Goal: Task Accomplishment & Management: Use online tool/utility

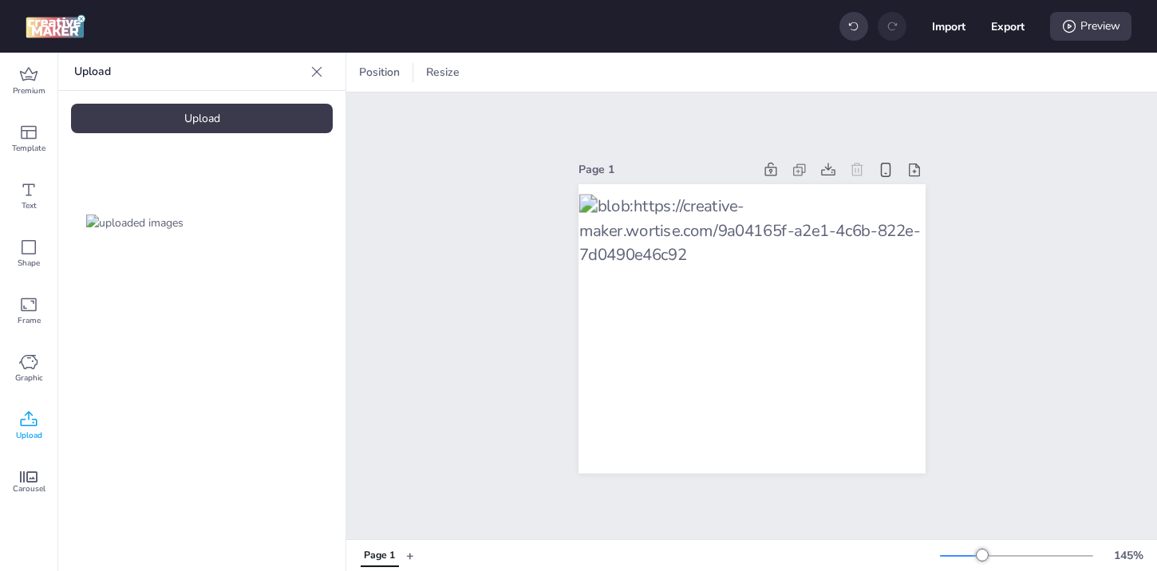
click at [210, 108] on div "Upload" at bounding box center [202, 119] width 262 height 30
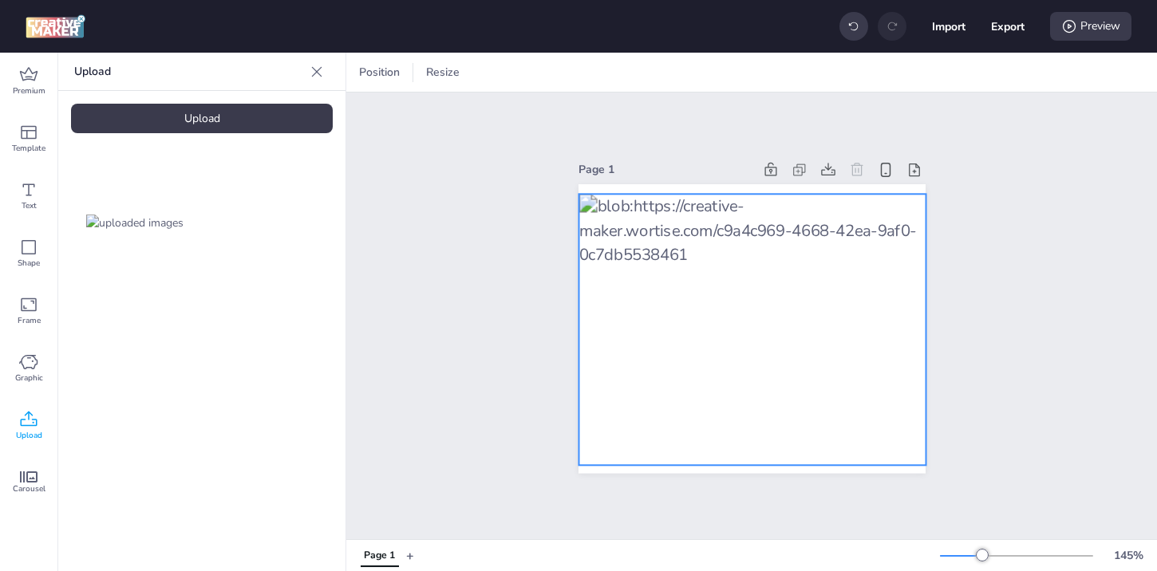
click at [682, 292] on div at bounding box center [752, 329] width 347 height 271
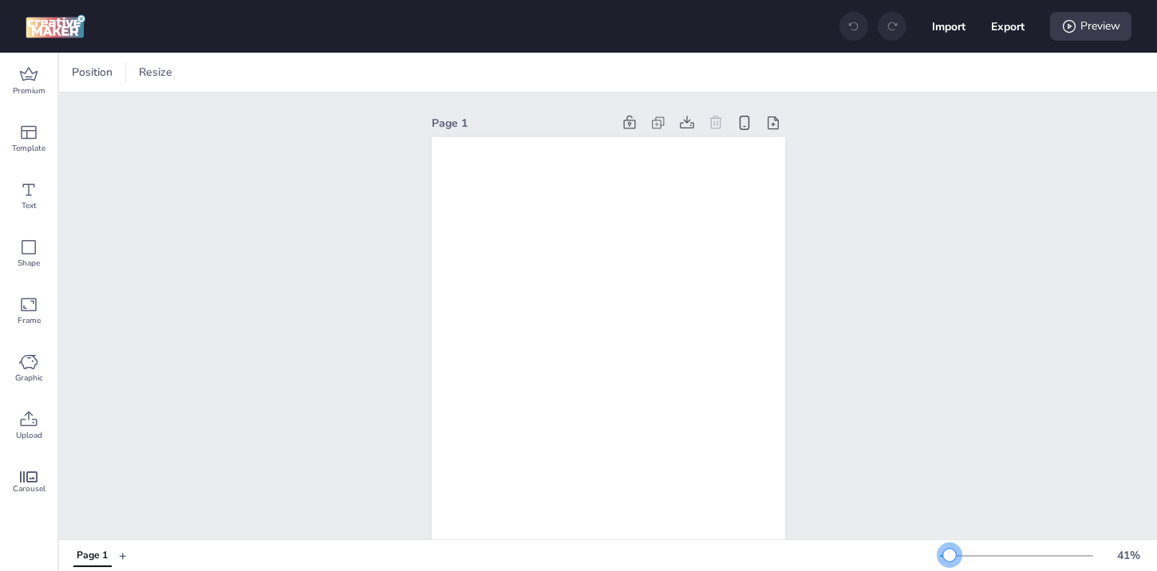
drag, startPoint x: 969, startPoint y: 552, endPoint x: 950, endPoint y: 552, distance: 19.2
click at [950, 552] on div at bounding box center [949, 555] width 13 height 13
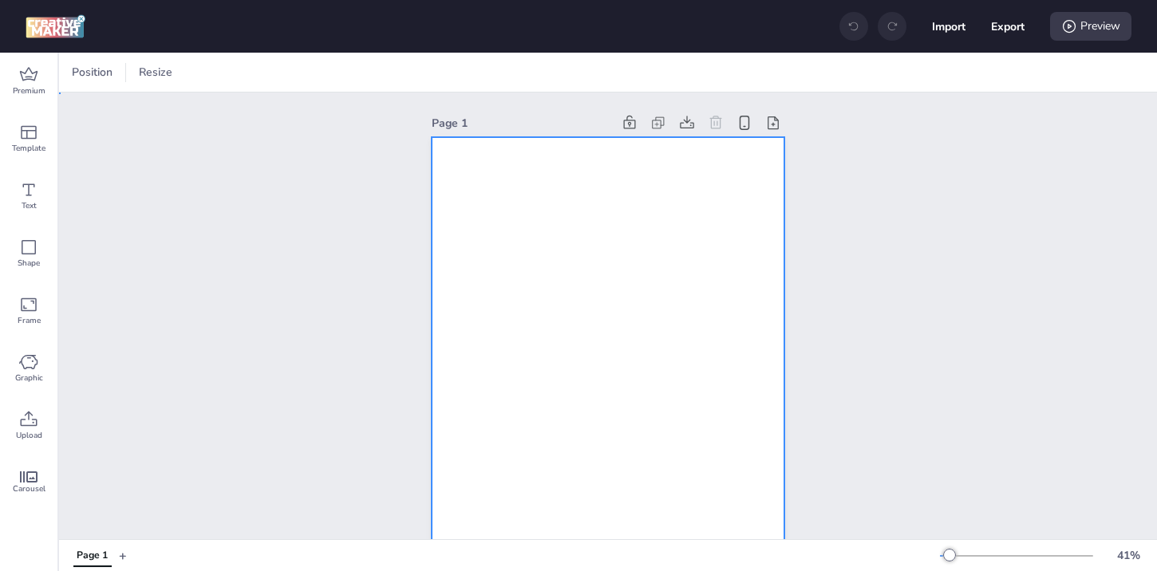
click at [583, 267] on div at bounding box center [609, 451] width 354 height 628
click at [218, 71] on div at bounding box center [217, 73] width 24 height 16
click at [620, 247] on div at bounding box center [609, 451] width 354 height 628
click at [738, 333] on div at bounding box center [609, 451] width 354 height 628
click at [508, 211] on div at bounding box center [609, 451] width 354 height 628
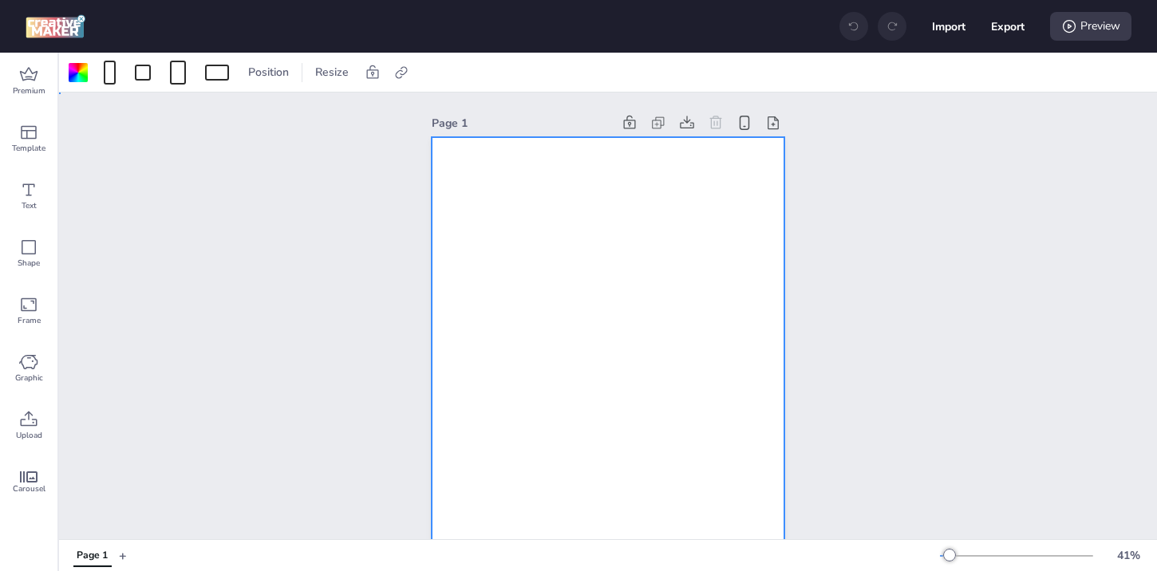
click at [247, 180] on div "Page 1" at bounding box center [608, 439] width 1098 height 692
click at [507, 213] on div at bounding box center [609, 451] width 354 height 628
click at [28, 425] on icon at bounding box center [29, 418] width 17 height 15
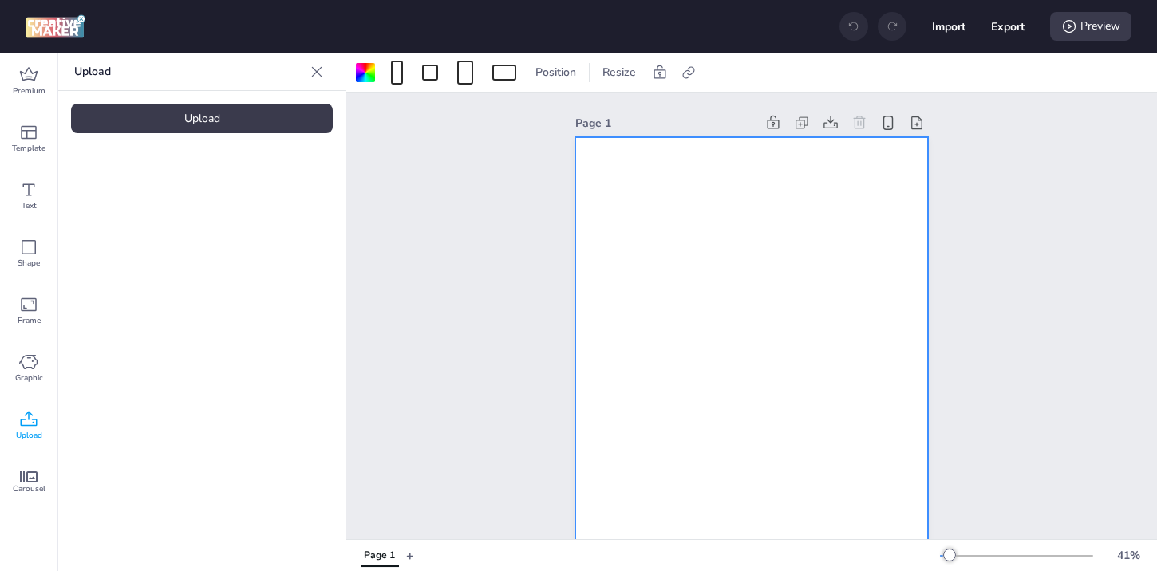
click at [240, 128] on div "Upload" at bounding box center [202, 119] width 262 height 30
click at [171, 215] on img at bounding box center [134, 223] width 97 height 17
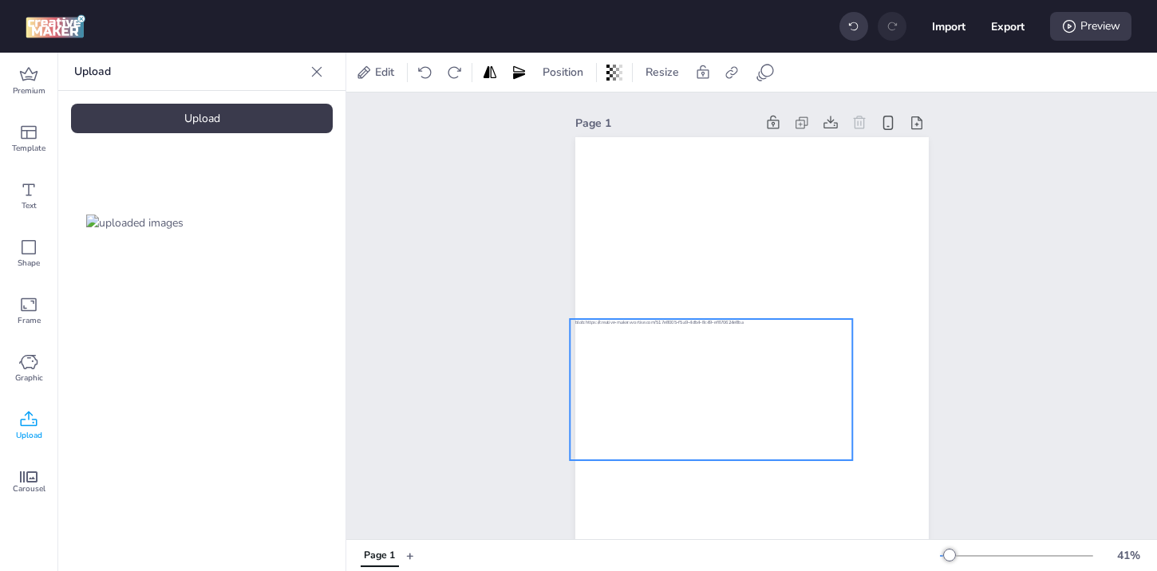
drag, startPoint x: 700, startPoint y: 463, endPoint x: 659, endPoint y: 401, distance: 73.7
click at [659, 401] on div at bounding box center [711, 389] width 282 height 141
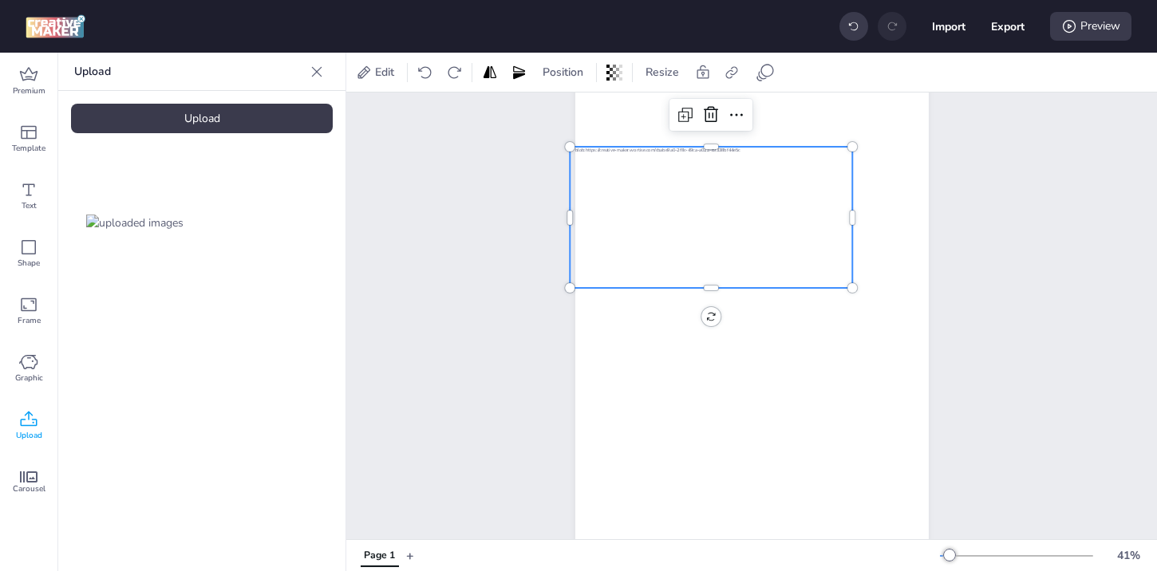
scroll to position [242, 0]
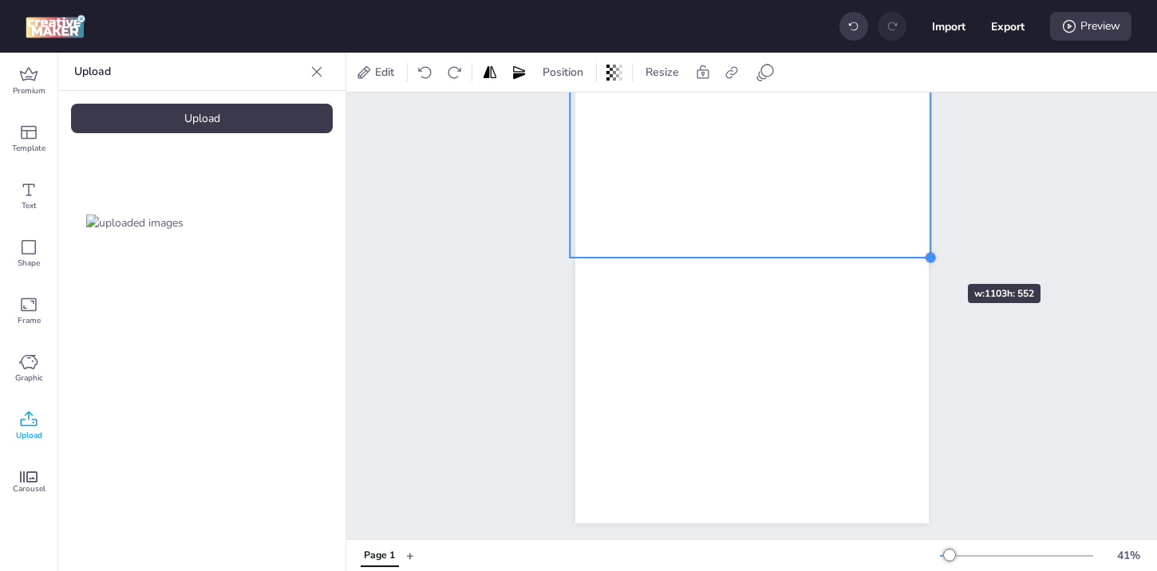
drag, startPoint x: 846, startPoint y: 216, endPoint x: 920, endPoint y: 255, distance: 83.9
click at [924, 255] on div at bounding box center [930, 257] width 13 height 13
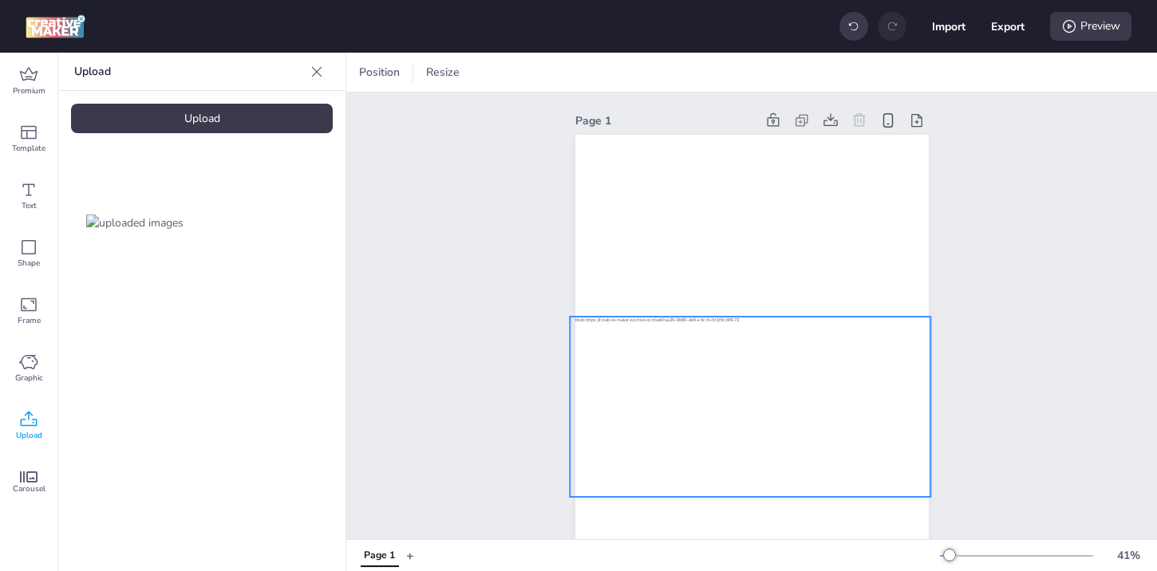
scroll to position [3, 0]
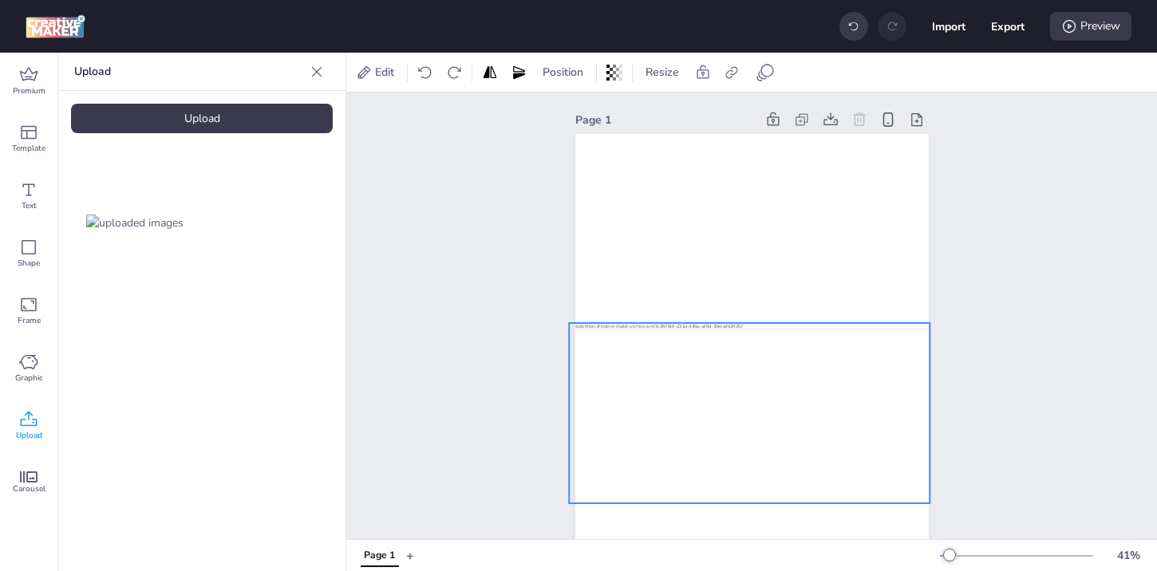
click at [822, 374] on div at bounding box center [749, 413] width 361 height 180
click at [825, 375] on div at bounding box center [751, 414] width 361 height 180
click at [1073, 343] on div "Page 1" at bounding box center [751, 435] width 811 height 692
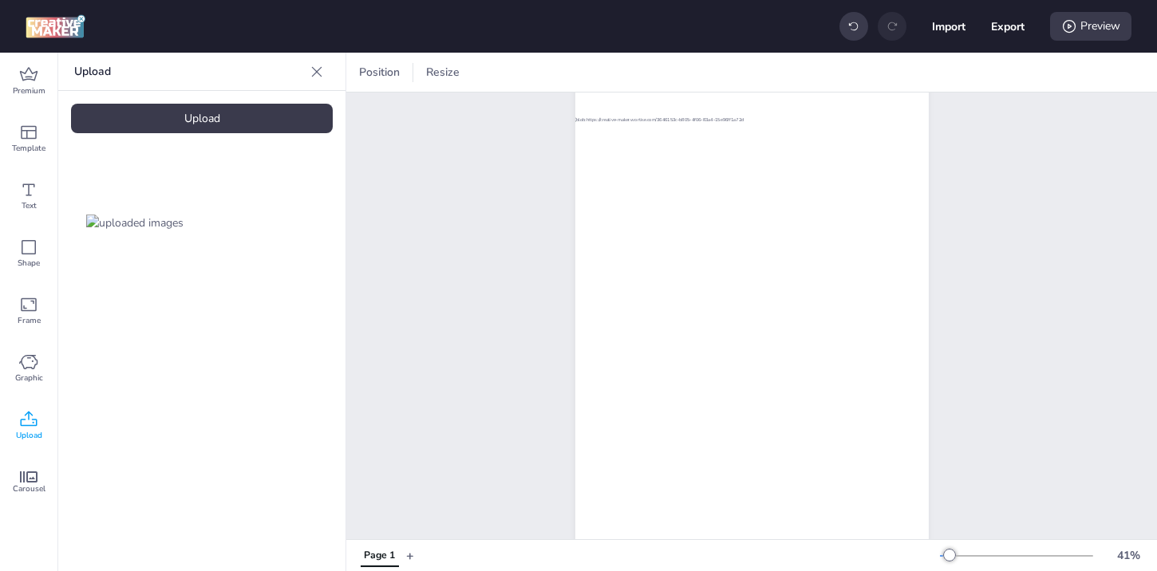
scroll to position [0, 0]
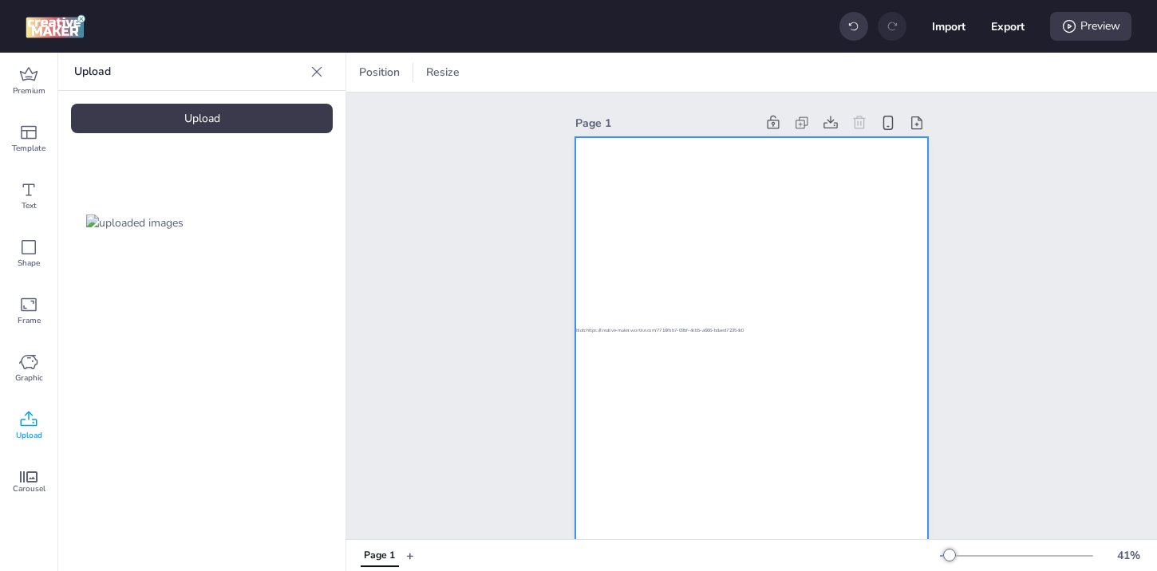
click at [767, 249] on div at bounding box center [752, 451] width 354 height 628
click at [365, 67] on div at bounding box center [365, 72] width 19 height 19
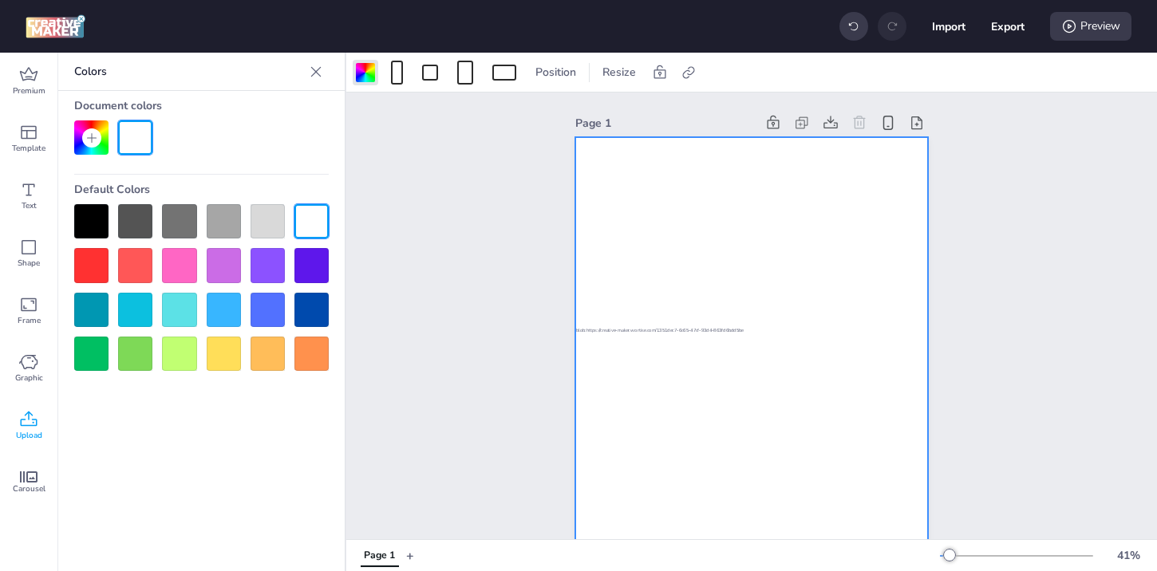
click at [87, 128] on div at bounding box center [91, 137] width 19 height 19
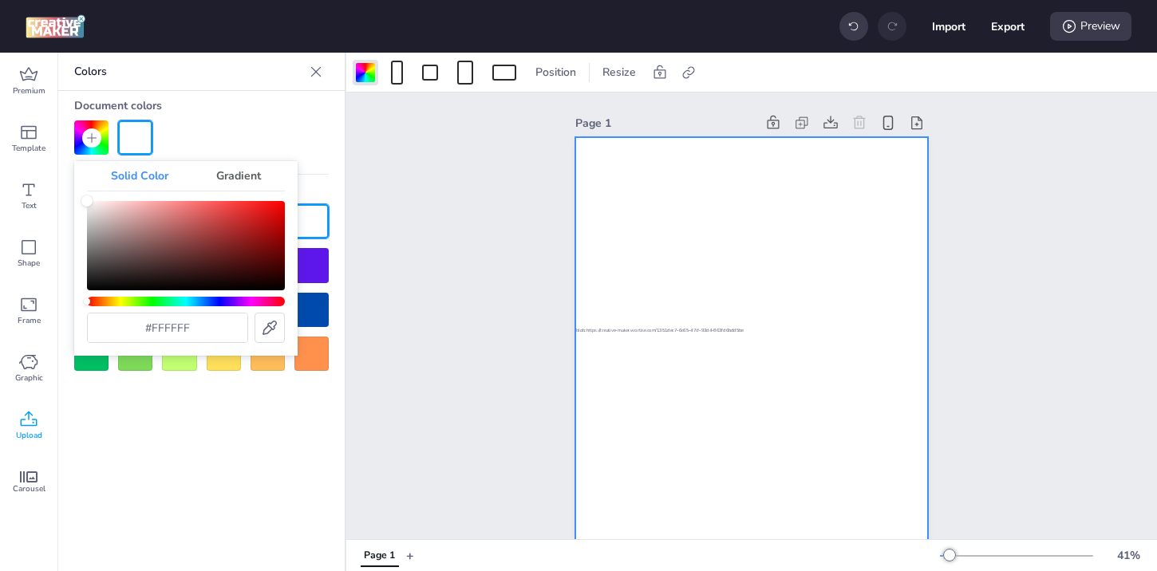
click at [270, 322] on icon at bounding box center [269, 327] width 19 height 19
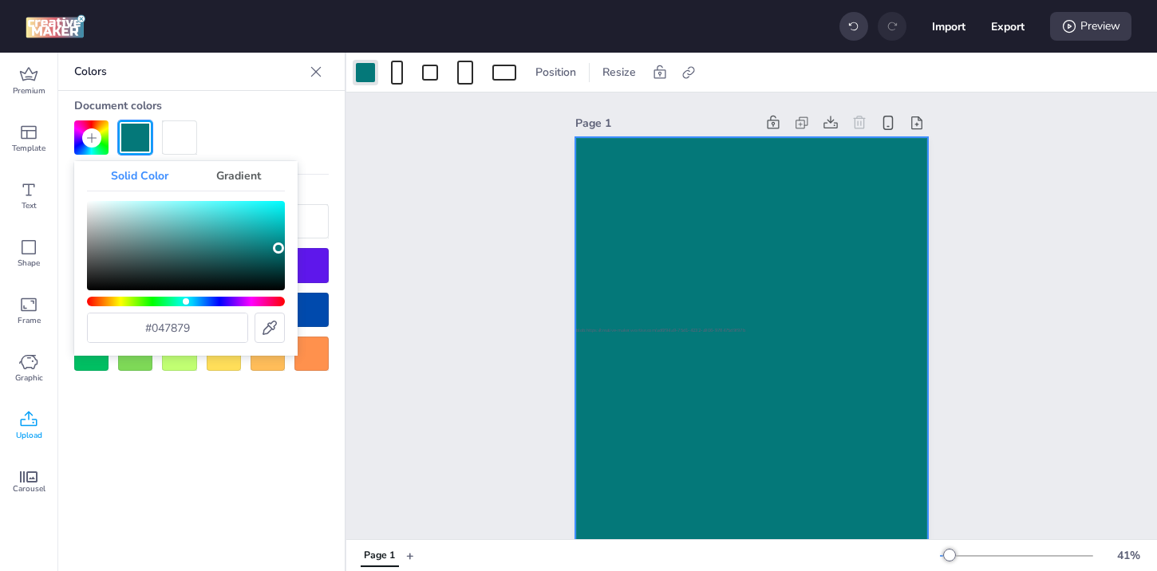
click at [273, 333] on icon at bounding box center [269, 327] width 19 height 19
type input "#02575e"
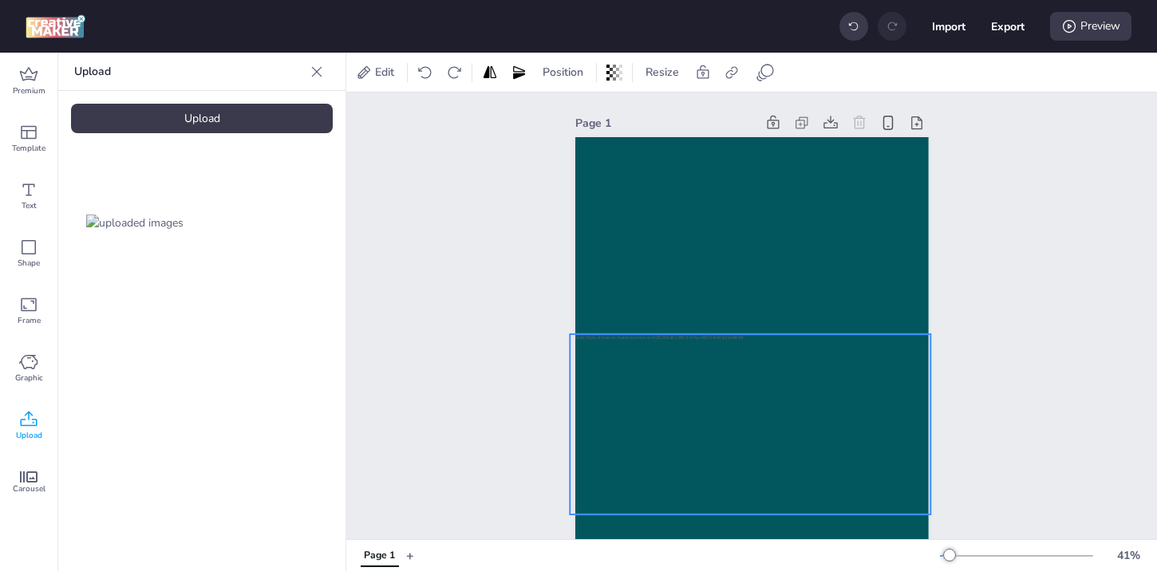
click at [770, 361] on div at bounding box center [750, 424] width 361 height 180
click at [958, 551] on div at bounding box center [1016, 556] width 153 height 13
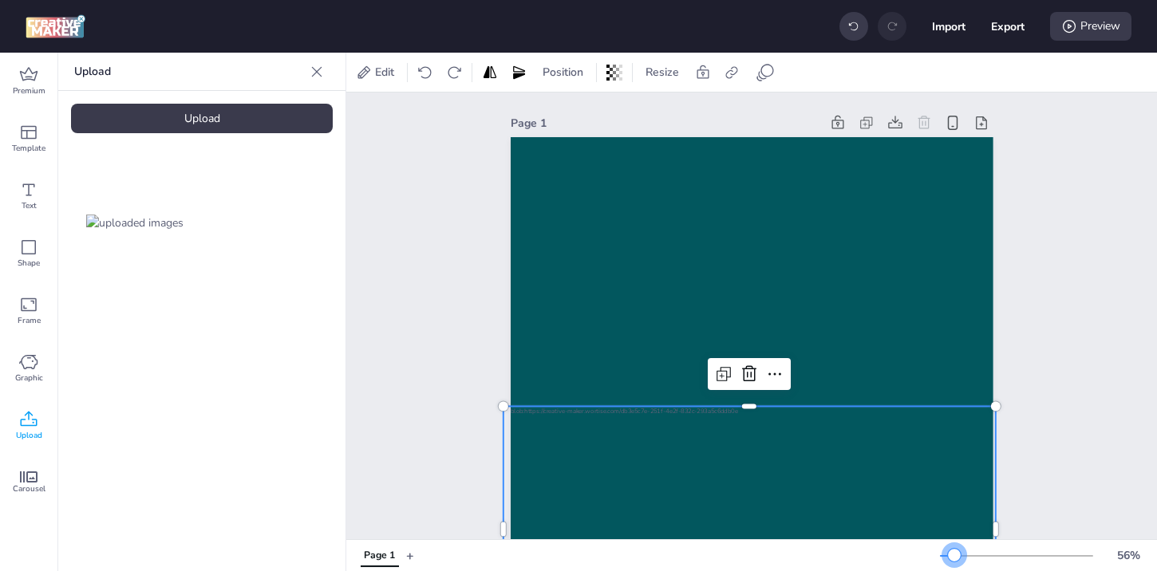
click at [954, 551] on div at bounding box center [954, 555] width 13 height 13
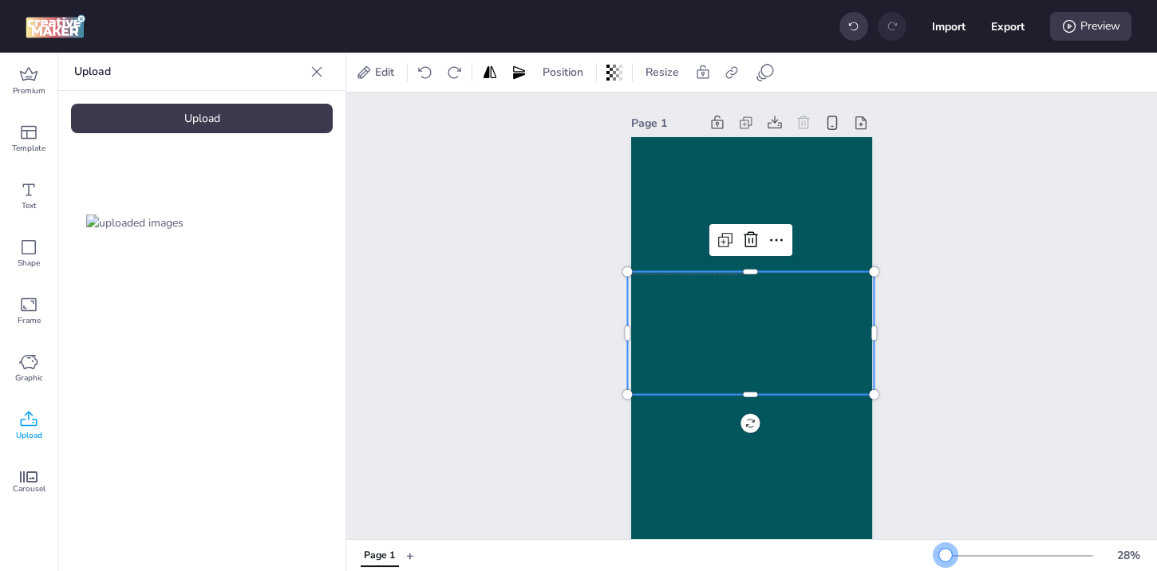
click at [947, 553] on div at bounding box center [945, 555] width 13 height 13
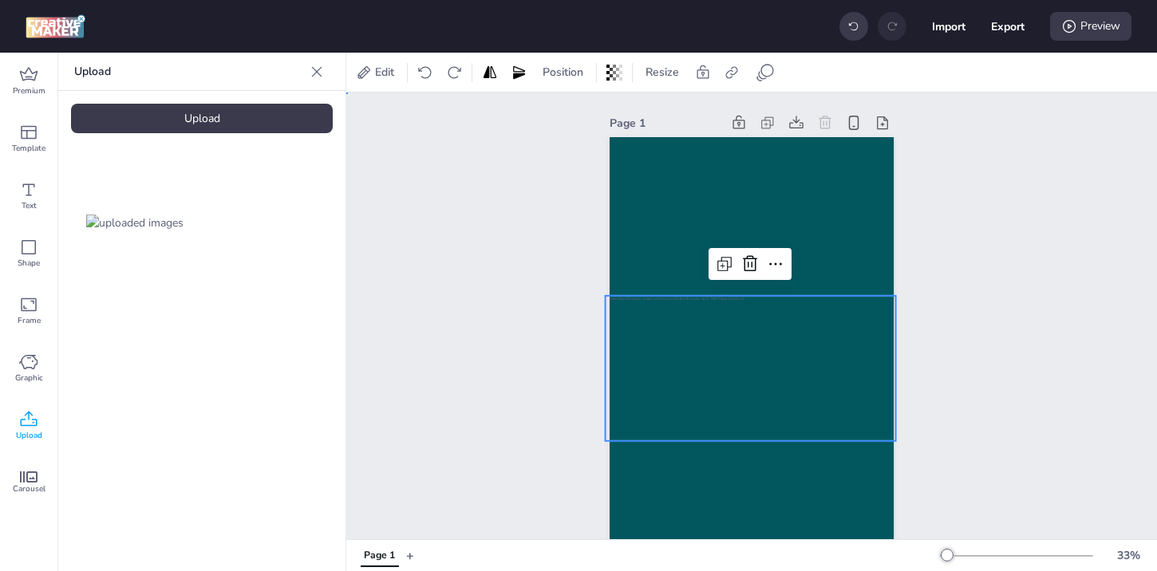
click at [997, 429] on div "Page 1" at bounding box center [751, 378] width 811 height 570
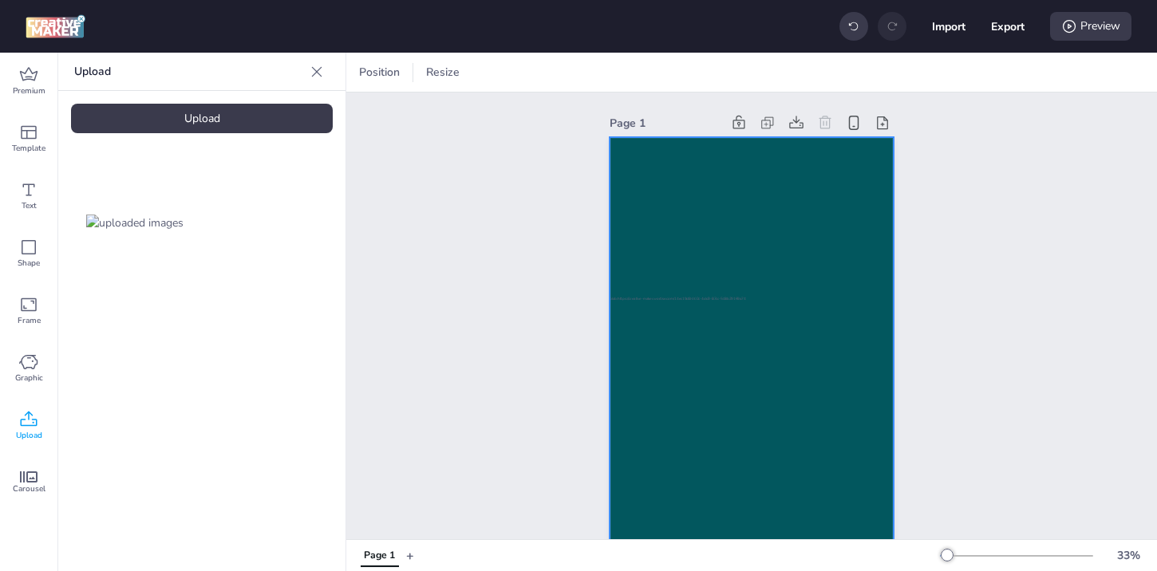
click at [797, 248] on div at bounding box center [752, 390] width 284 height 506
click at [688, 70] on icon at bounding box center [688, 72] width 12 height 12
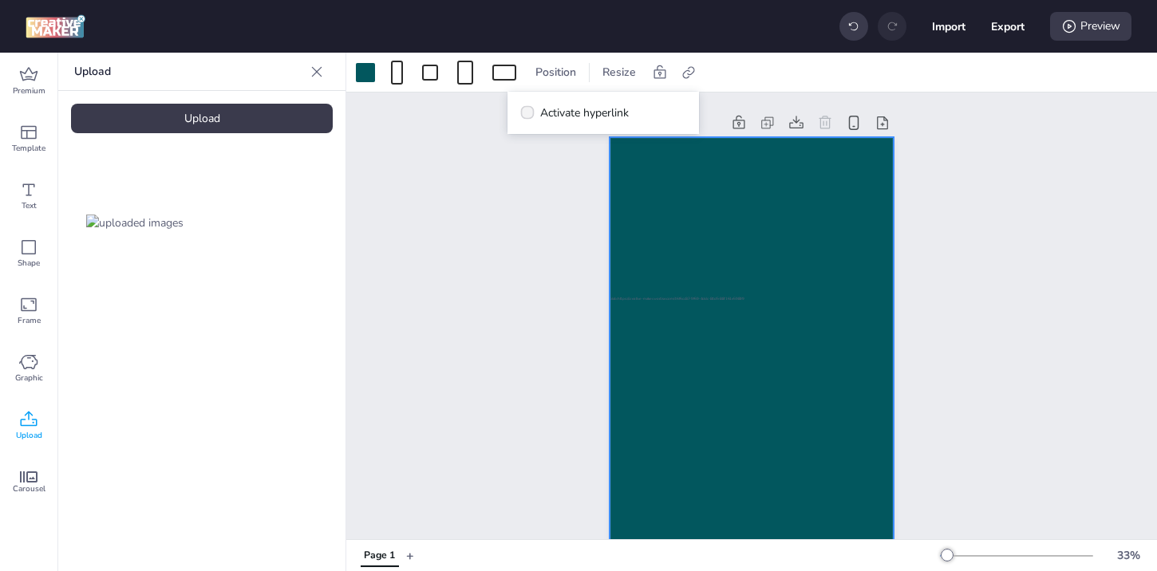
click at [598, 113] on span "Activate hyperlink" at bounding box center [584, 113] width 89 height 17
click at [530, 114] on input "Activate hyperlink" at bounding box center [524, 119] width 10 height 10
checkbox input "true"
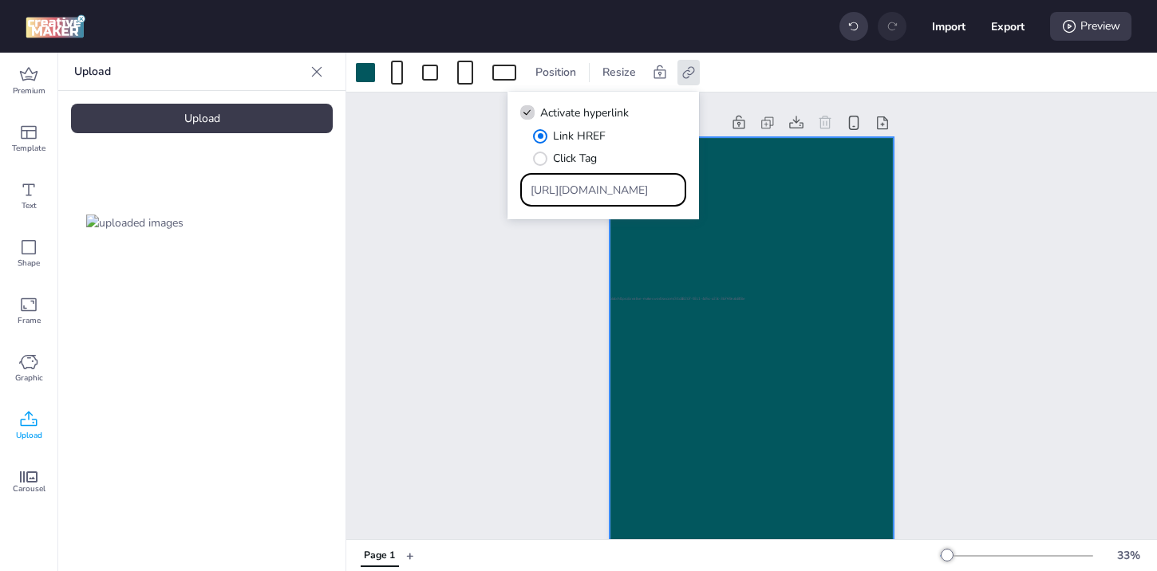
drag, startPoint x: 643, startPoint y: 191, endPoint x: 326, endPoint y: 179, distance: 317.8
click at [326, 179] on body "Import Export Preview Premium Template Text Shape Frame Graphic Upload Carousel…" at bounding box center [578, 285] width 1157 height 571
paste input "servedby.flashtalking.com/click/1/287909;9846832;50126;211;0/?gdpr=${GDPR}&gdpr…"
type input "https://servedby.flashtalking.com/click/1/287909;9846832;50126;211;0/?gdpr=${GD…"
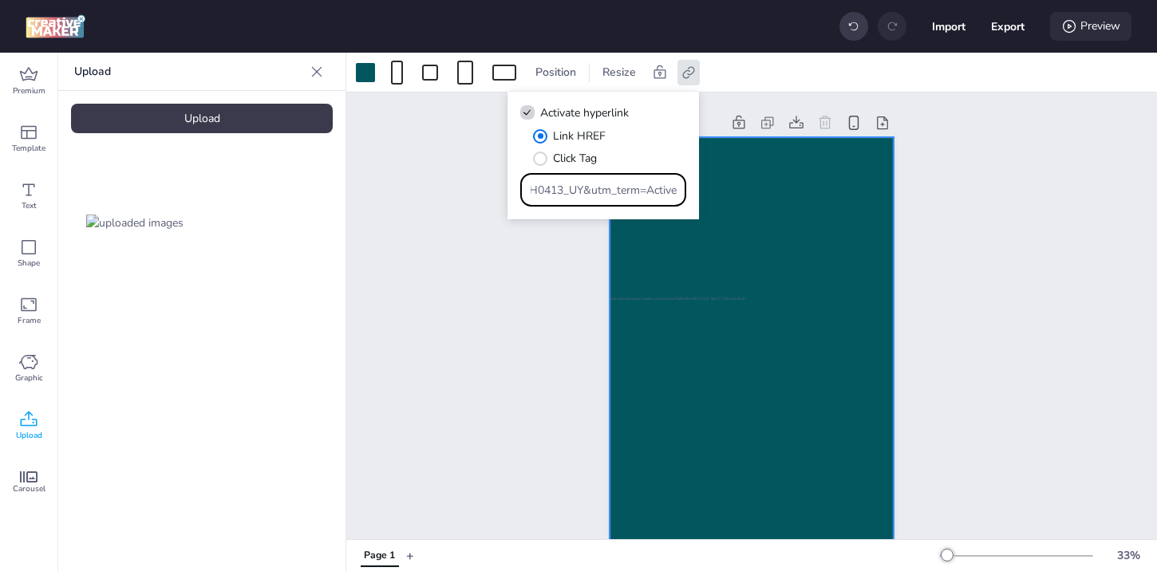
click at [1097, 27] on div "Preview" at bounding box center [1090, 26] width 81 height 29
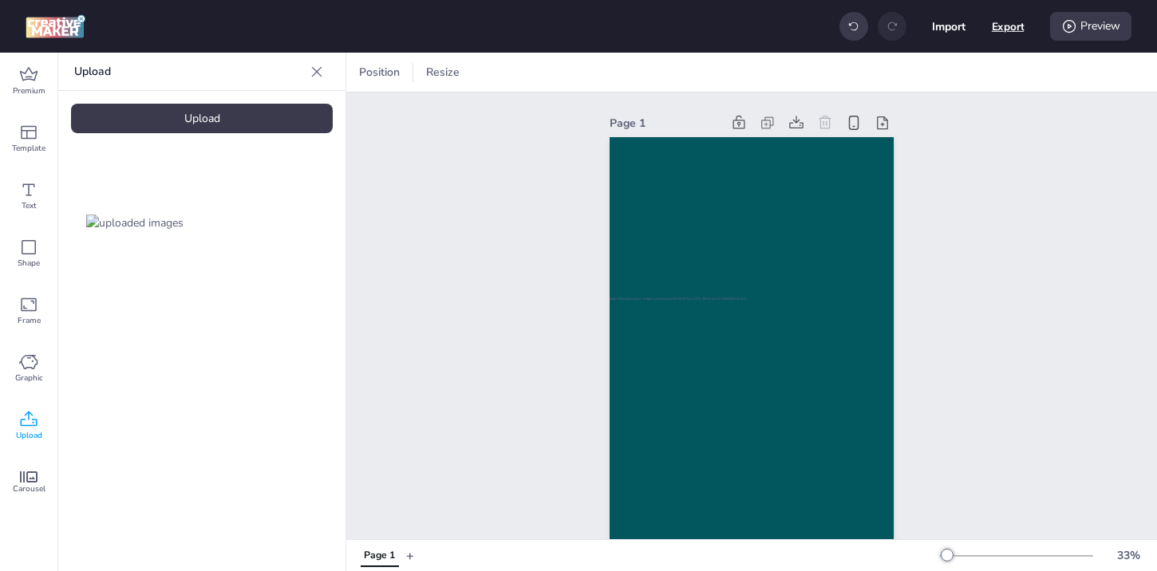
click at [1006, 24] on button "Export" at bounding box center [1008, 26] width 33 height 33
select select "html"
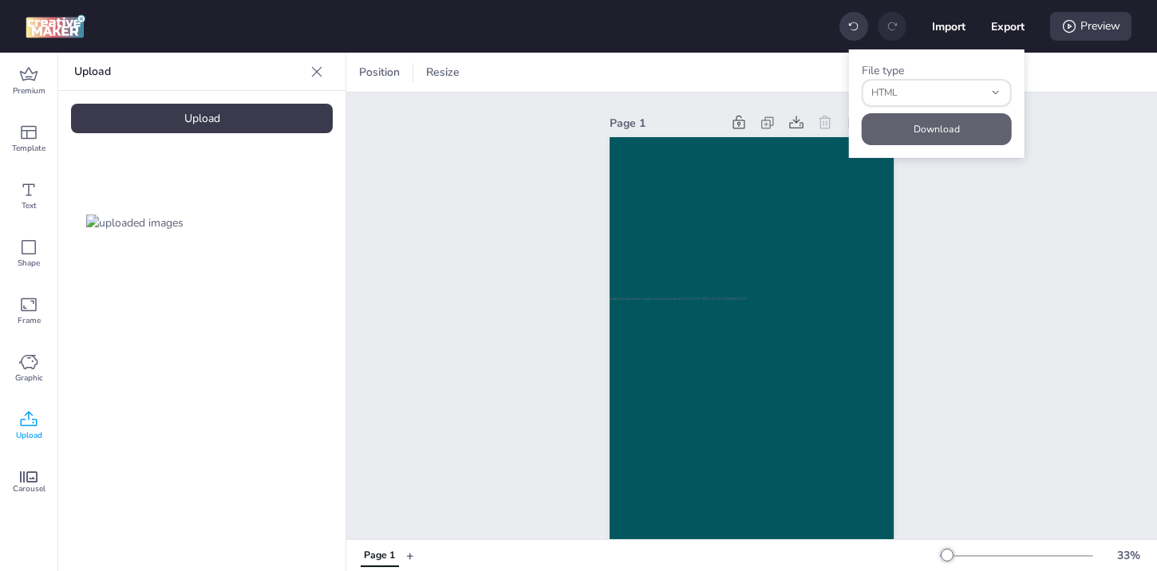
click at [954, 124] on button "Download" at bounding box center [937, 129] width 150 height 32
